Goal: Navigation & Orientation: Find specific page/section

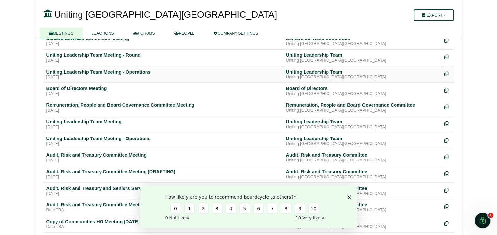
scroll to position [103, 0]
click at [97, 152] on div "Audit, Risk and Treasury Committee Meeting" at bounding box center [163, 155] width 234 height 6
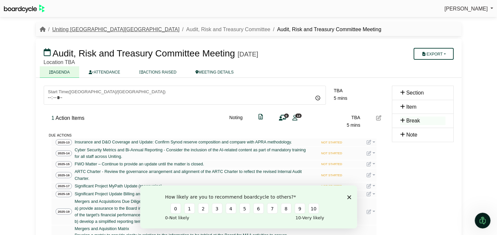
click at [76, 29] on link "Uniting [GEOGRAPHIC_DATA][GEOGRAPHIC_DATA]" at bounding box center [115, 30] width 127 height 6
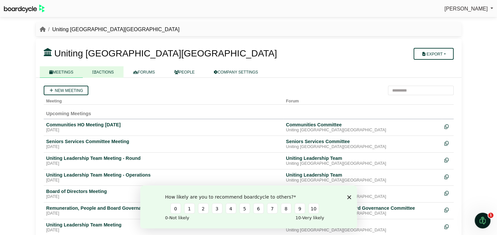
click at [108, 75] on link "ACTIONS" at bounding box center [103, 71] width 40 height 11
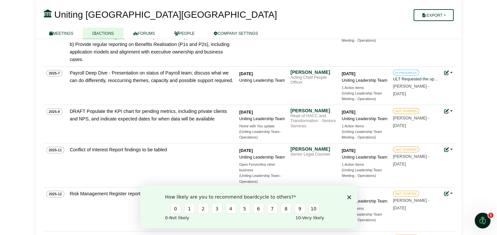
scroll to position [262, 0]
click at [436, 15] on button "Export" at bounding box center [433, 15] width 40 height 12
click at [441, 26] on link "Company Actions" at bounding box center [439, 27] width 53 height 10
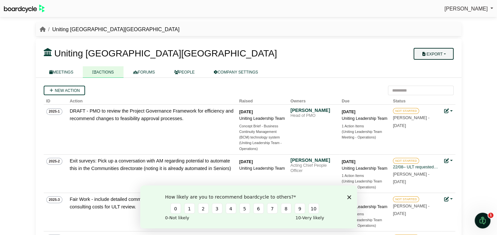
click at [427, 51] on button "Export" at bounding box center [433, 54] width 40 height 12
click at [347, 197] on icon "Close survey" at bounding box center [349, 197] width 4 height 4
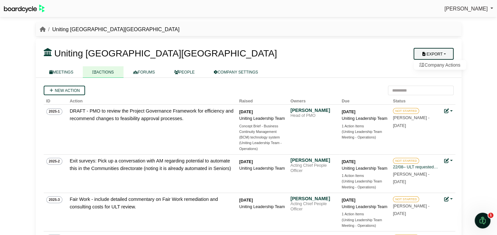
click at [428, 55] on button "Export" at bounding box center [433, 54] width 40 height 12
click at [431, 50] on button "Export" at bounding box center [433, 54] width 40 height 12
click at [435, 64] on link "Company Actions" at bounding box center [439, 65] width 53 height 10
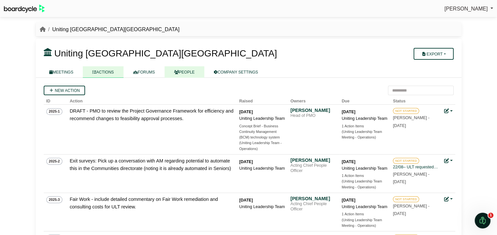
click at [185, 72] on link "PEOPLE" at bounding box center [184, 71] width 40 height 11
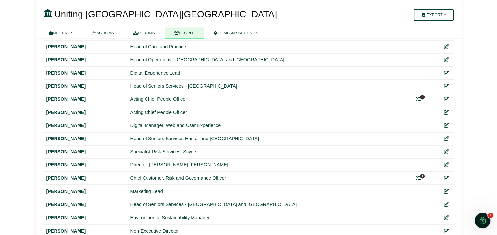
scroll to position [1050, 0]
click at [419, 97] on icon at bounding box center [418, 99] width 5 height 5
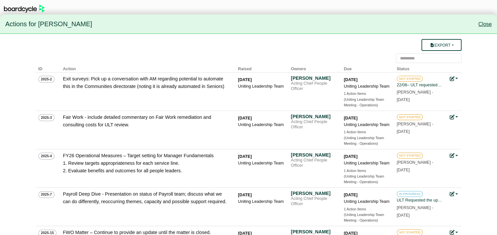
click at [480, 25] on link "Close" at bounding box center [484, 24] width 13 height 6
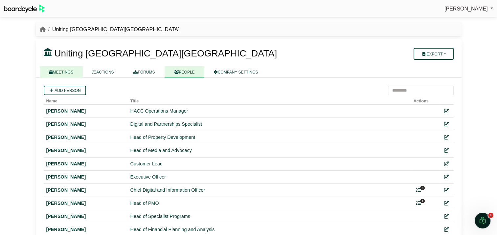
click at [67, 71] on link "MEETINGS" at bounding box center [61, 71] width 43 height 11
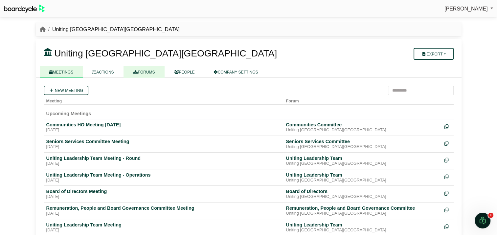
click at [146, 69] on link "FORUMS" at bounding box center [143, 71] width 41 height 11
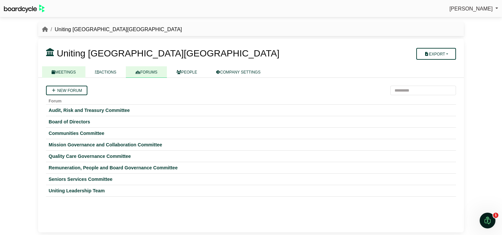
click at [61, 72] on link "MEETINGS" at bounding box center [63, 71] width 43 height 11
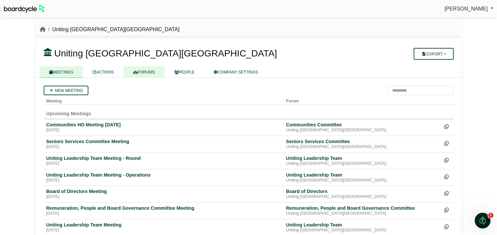
click at [139, 72] on link "FORUMS" at bounding box center [143, 71] width 41 height 11
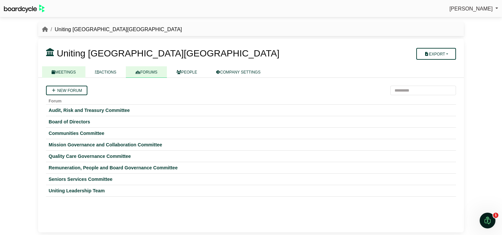
click at [73, 70] on link "MEETINGS" at bounding box center [63, 71] width 43 height 11
